Goal: Information Seeking & Learning: Learn about a topic

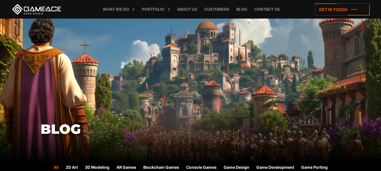
click at [244, 9] on link "Blog" at bounding box center [241, 9] width 17 height 19
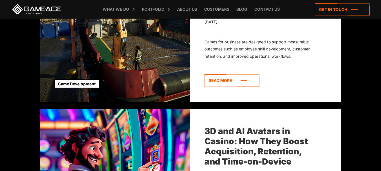
scroll to position [282, 0]
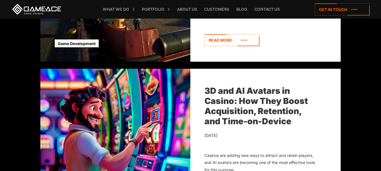
drag, startPoint x: 199, startPoint y: 90, endPoint x: 300, endPoint y: 129, distance: 108.5
click at [300, 129] on div "3D and AI Avatars in Casino: How They Boost Acquisition, Retention, and Time-on…" at bounding box center [265, 137] width 150 height 137
click at [255, 106] on link "3D and AI Avatars in Casino: How They Boost Acquisition, Retention, and Time-on…" at bounding box center [255, 106] width 103 height 41
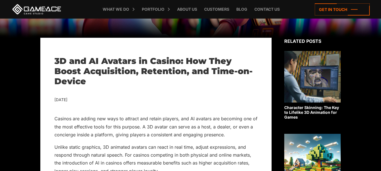
scroll to position [113, 0]
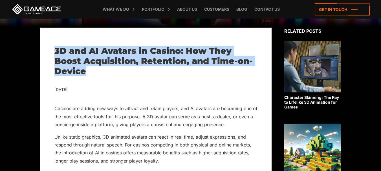
drag, startPoint x: 52, startPoint y: 46, endPoint x: 90, endPoint y: 72, distance: 45.4
copy h1 "3D and AI Avatars in Casino: How They Boost Acquisition, Retention, and Time-on…"
click at [245, 6] on link "Blog" at bounding box center [241, 9] width 17 height 19
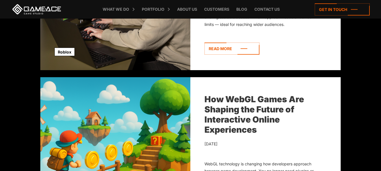
scroll to position [733, 0]
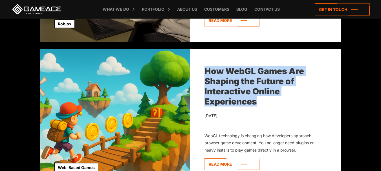
drag, startPoint x: 198, startPoint y: 66, endPoint x: 285, endPoint y: 99, distance: 93.0
click at [285, 99] on div "How WebGL Games Are Shaping the Future of Interactive Online Experiences [DATE]…" at bounding box center [265, 117] width 150 height 137
copy link "How WebGL Games Are Shaping the Future of Interactive Online Experiences"
